Goal: Task Accomplishment & Management: Manage account settings

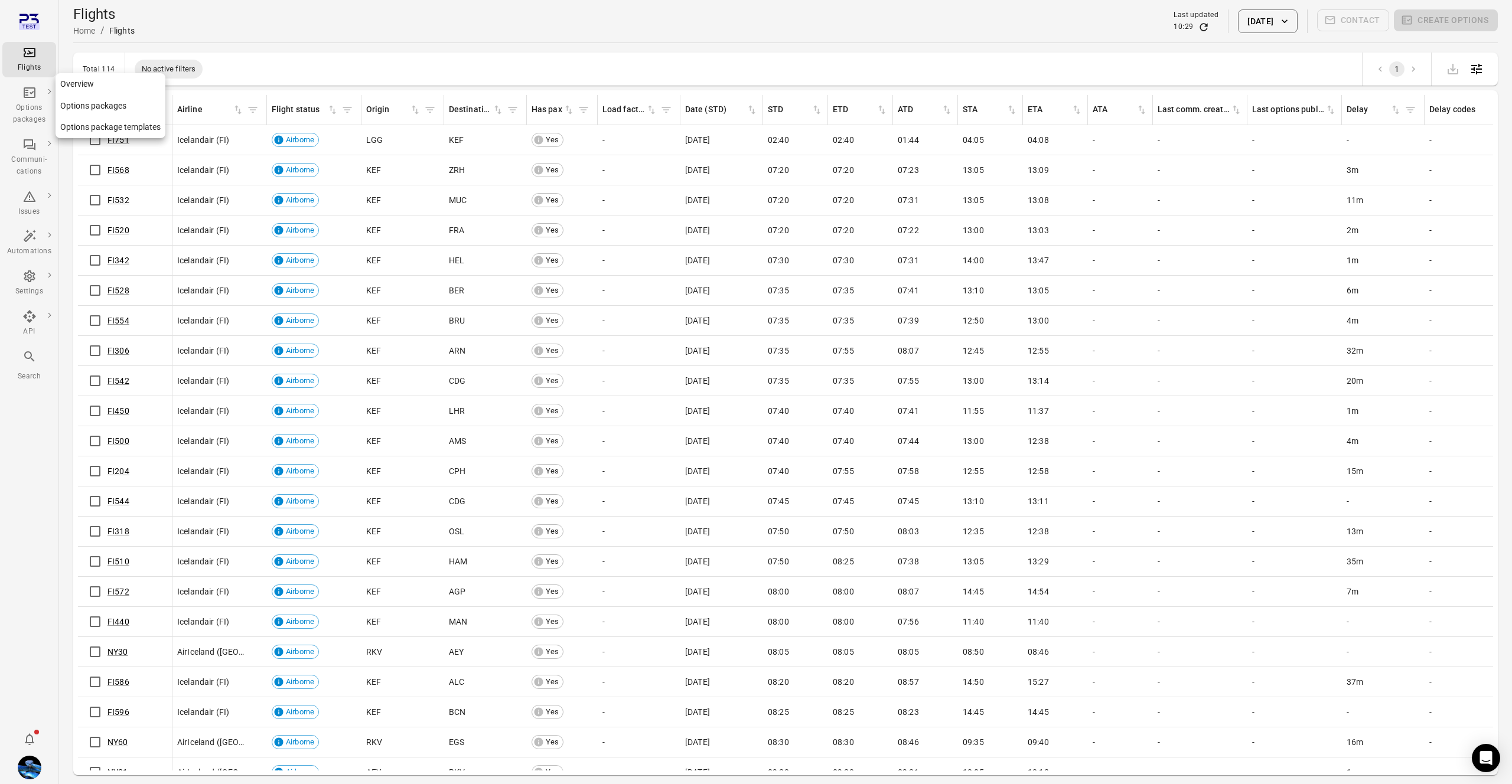
click at [27, 104] on div "Options packages" at bounding box center [30, 114] width 45 height 24
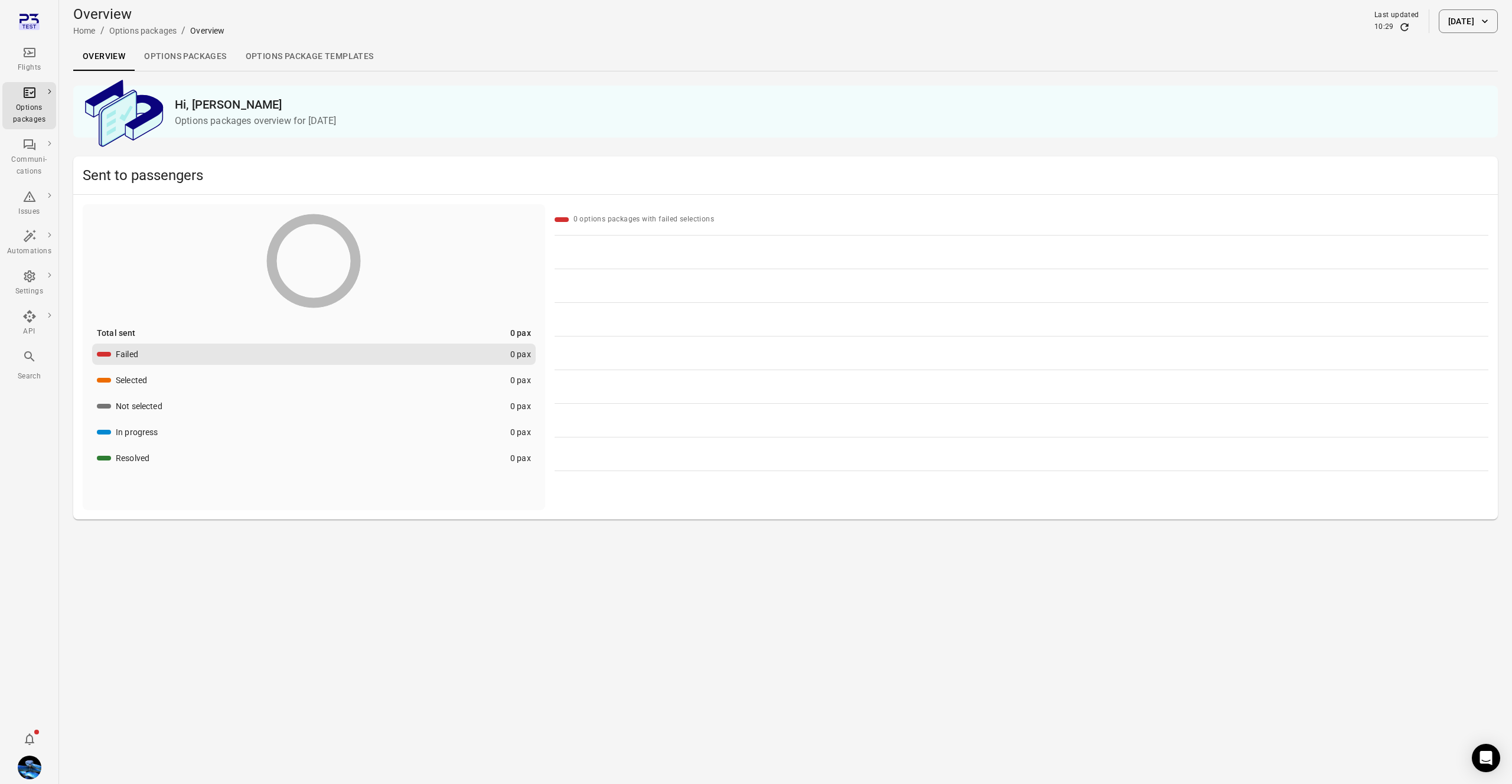
click at [1452, 30] on button "[DATE]" at bounding box center [1468, 21] width 59 height 24
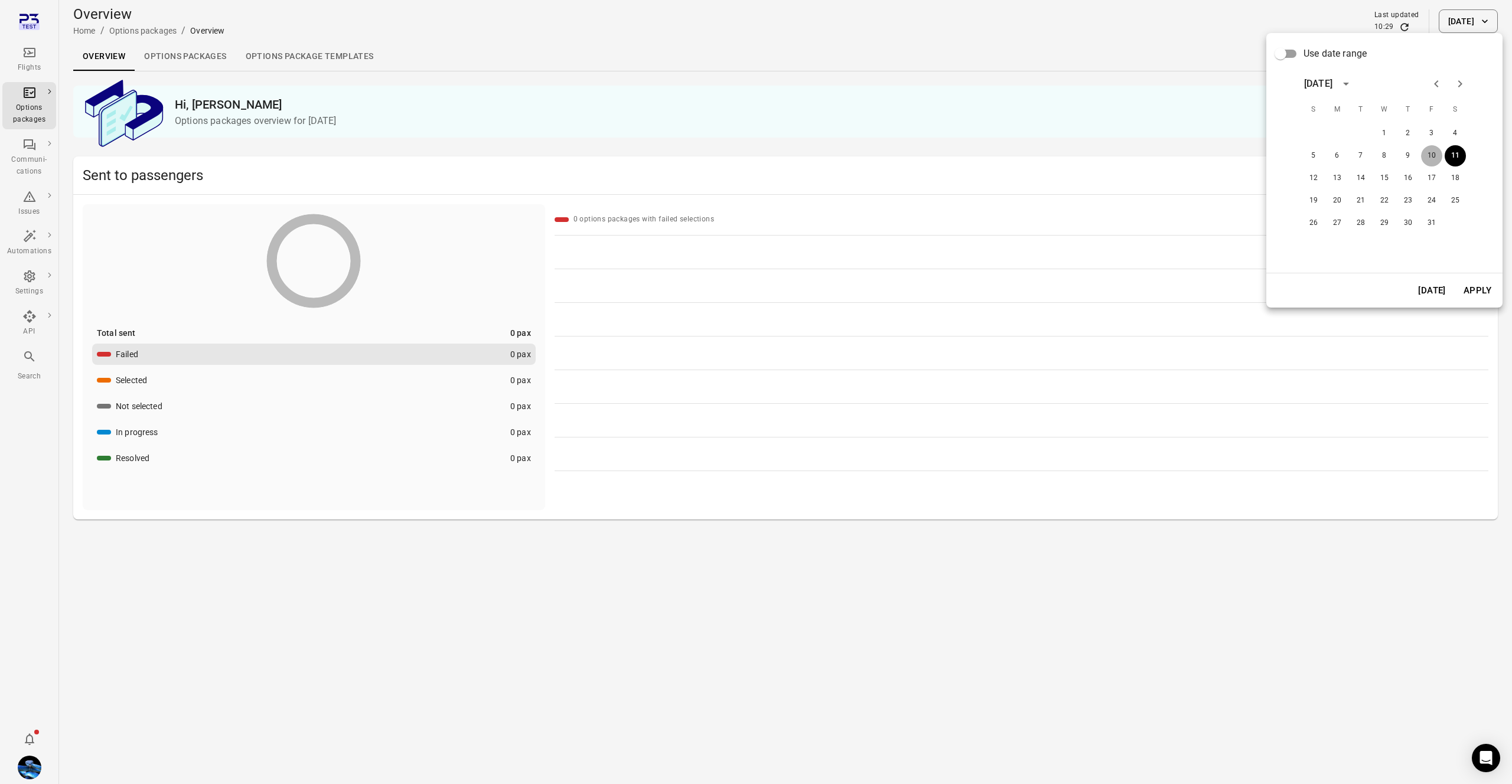
click at [1434, 156] on button "10" at bounding box center [1431, 156] width 22 height 22
click at [1469, 290] on button "Apply" at bounding box center [1477, 290] width 41 height 24
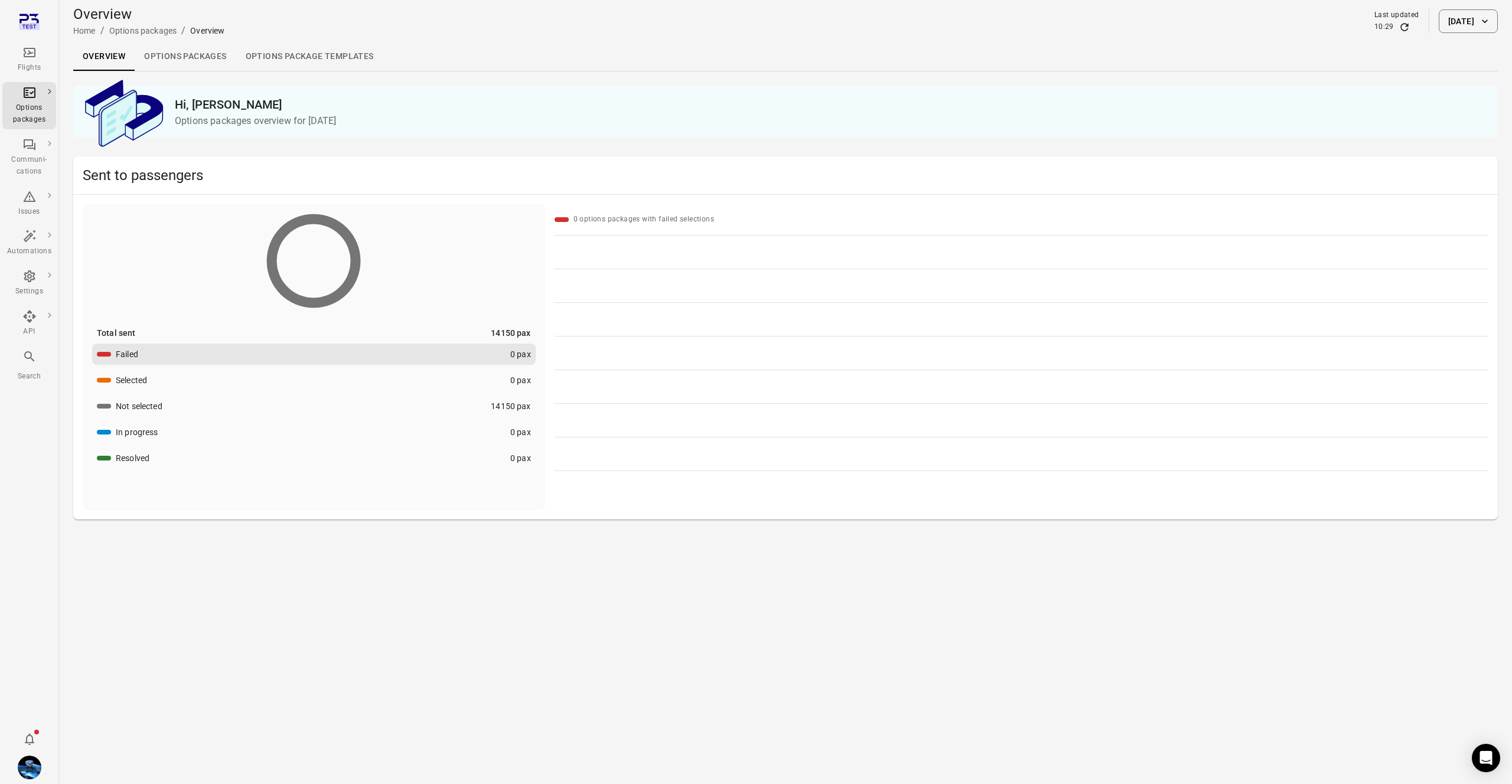
drag, startPoint x: 413, startPoint y: 410, endPoint x: 487, endPoint y: 396, distance: 75.3
click at [413, 410] on button "Not selected 14150 pax" at bounding box center [314, 407] width 444 height 22
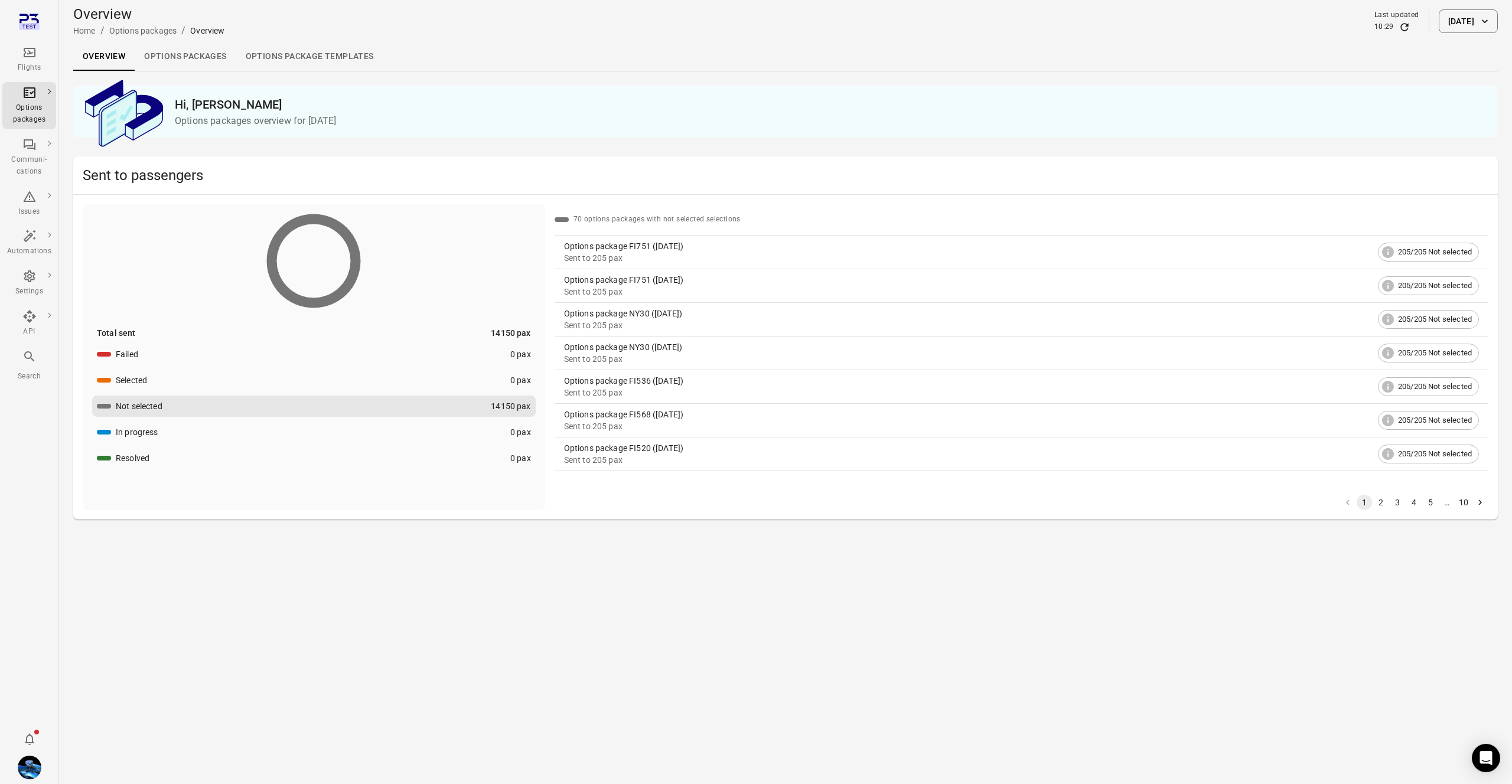
click at [640, 247] on div "Options package FI751 ([DATE])" at bounding box center [968, 246] width 809 height 12
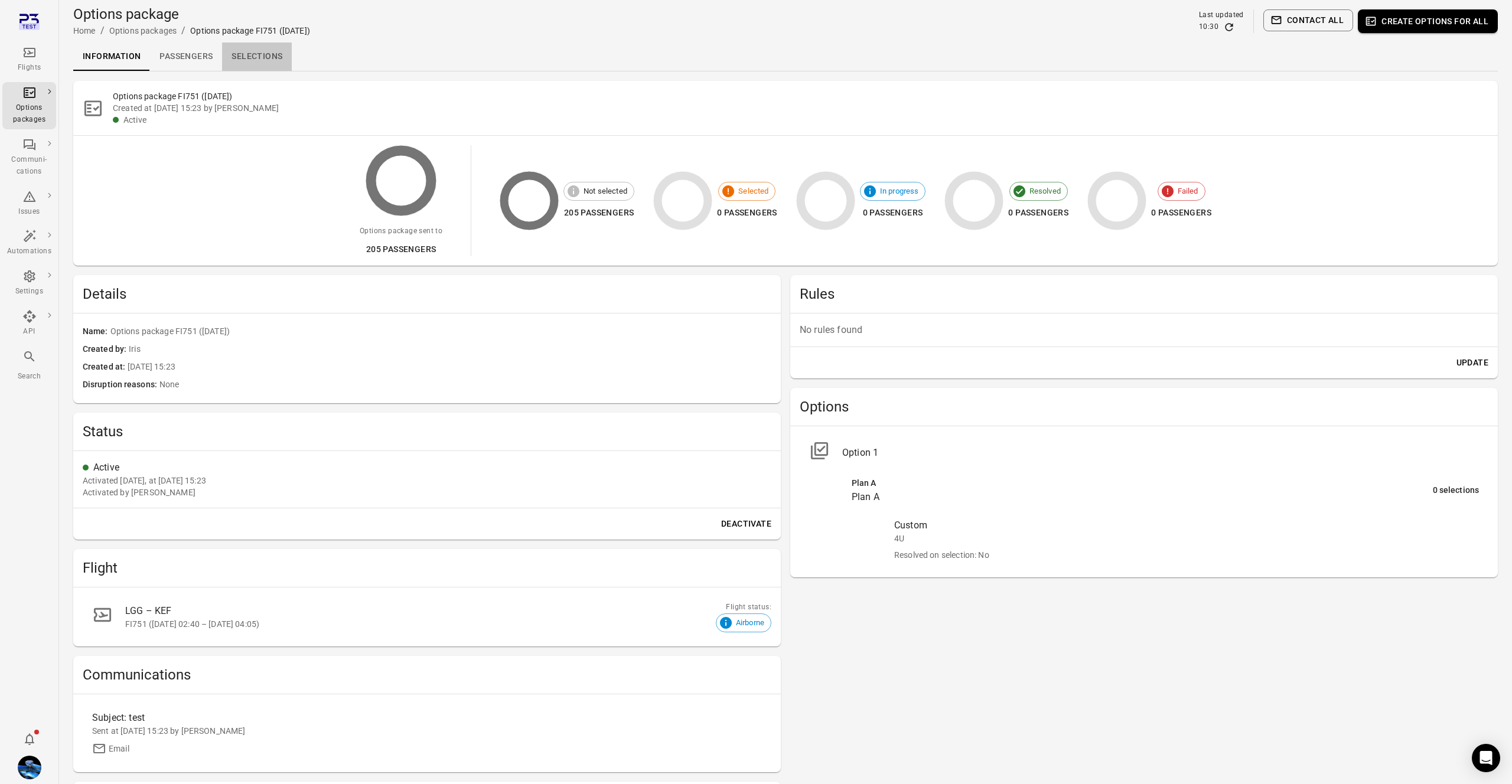
click at [274, 45] on link "Selections" at bounding box center [256, 56] width 70 height 28
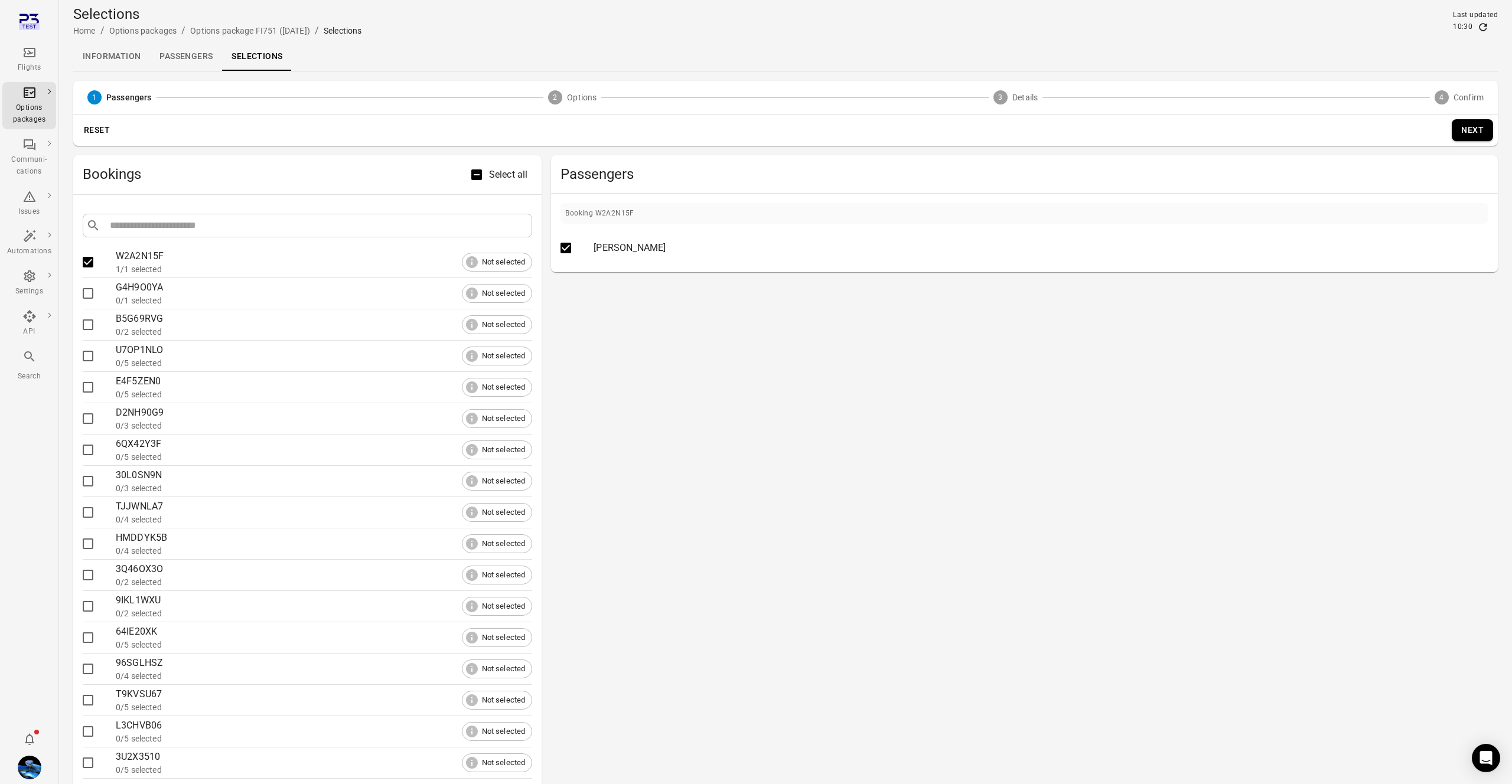
click at [1467, 136] on button "Next" at bounding box center [1472, 130] width 41 height 22
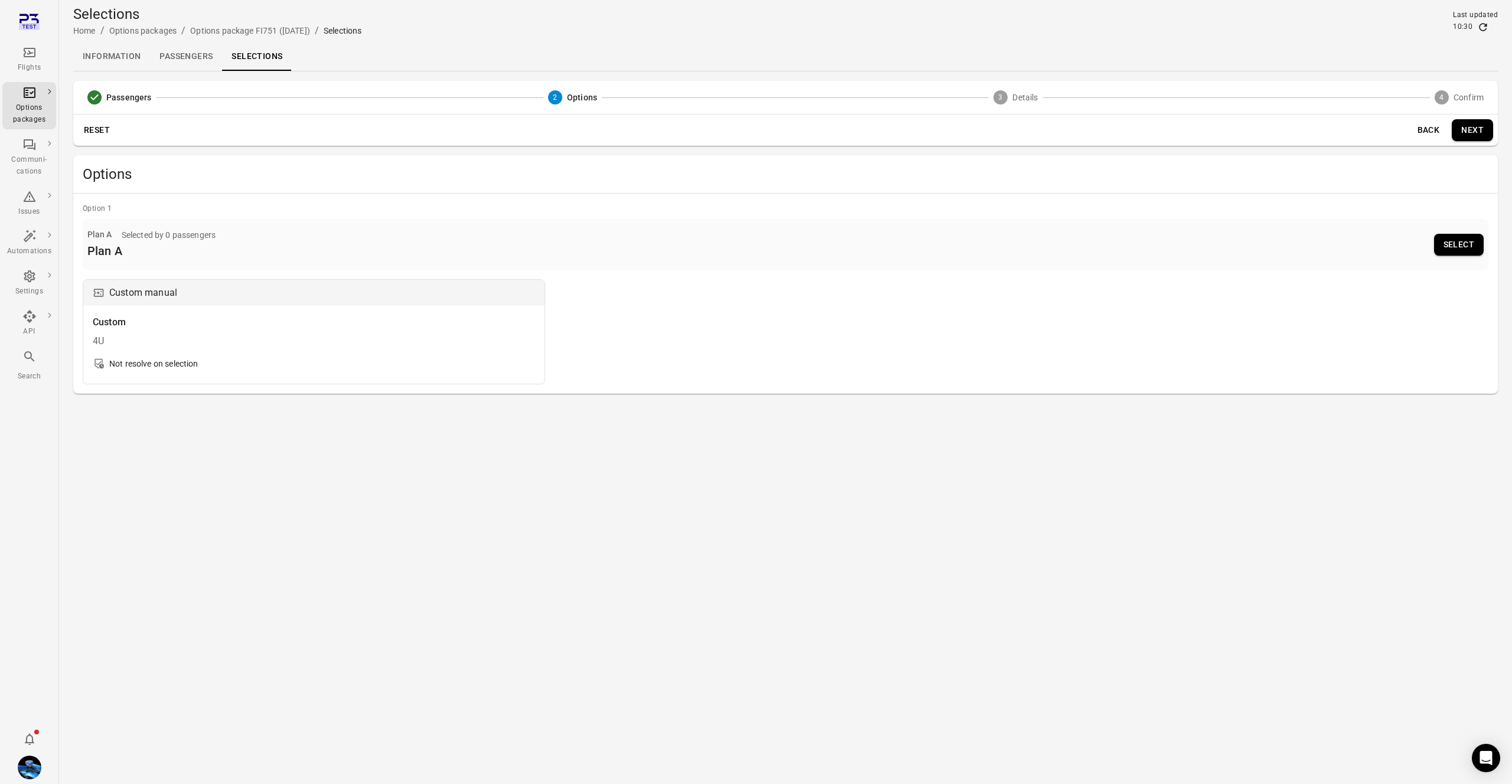
click at [187, 64] on link "Passengers" at bounding box center [186, 56] width 72 height 28
